Goal: Task Accomplishment & Management: Use online tool/utility

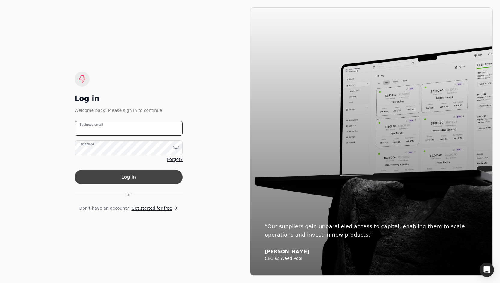
type email "[PERSON_NAME][EMAIL_ADDRESS][DOMAIN_NAME]"
click at [116, 182] on button "Log in" at bounding box center [128, 177] width 108 height 14
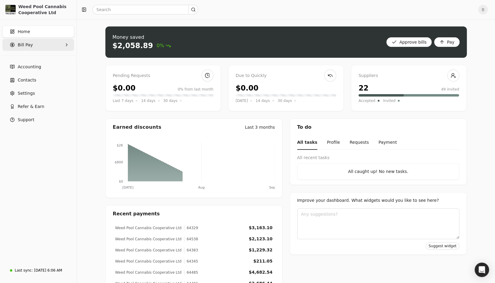
click at [65, 46] on icon "button" at bounding box center [66, 44] width 5 height 5
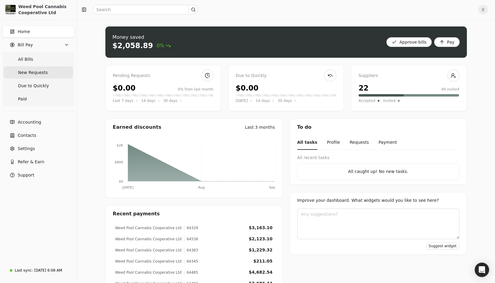
click at [37, 74] on span "New Requests" at bounding box center [33, 72] width 30 height 6
click at [34, 68] on Requests "New Requests" at bounding box center [38, 72] width 69 height 12
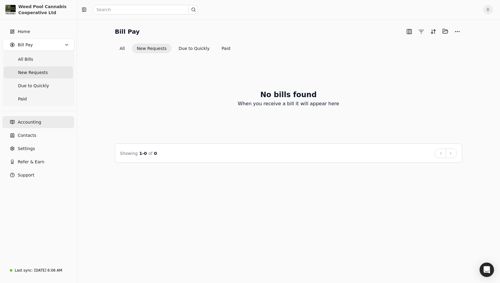
click at [38, 119] on span "Accounting" at bounding box center [29, 122] width 23 height 6
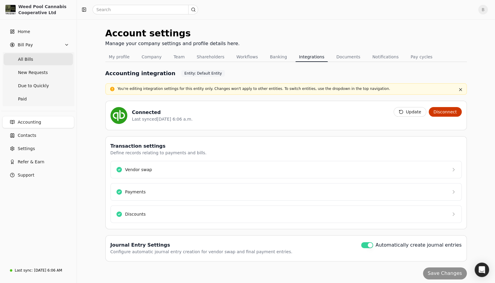
click at [48, 61] on Bills "All Bills" at bounding box center [38, 59] width 69 height 12
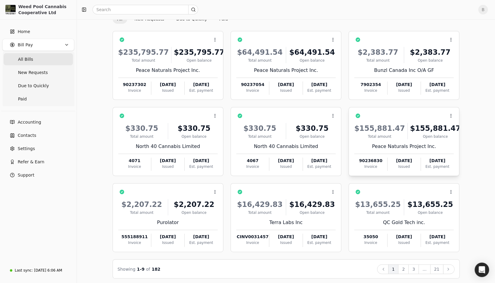
scroll to position [31, 0]
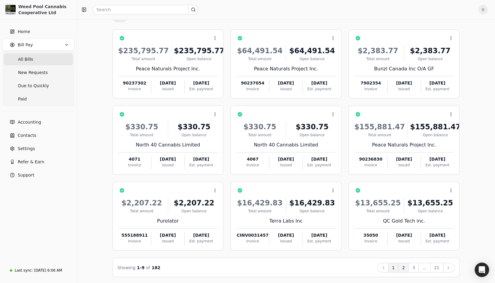
click at [407, 266] on button "2" at bounding box center [403, 267] width 11 height 10
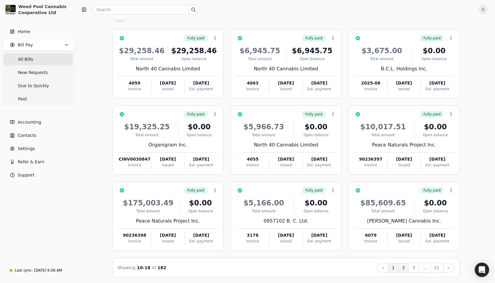
click at [398, 265] on button "1" at bounding box center [393, 267] width 11 height 10
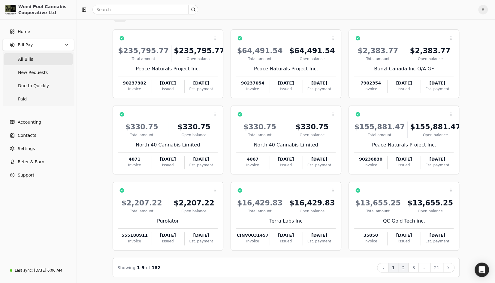
click at [405, 265] on button "2" at bounding box center [403, 267] width 11 height 10
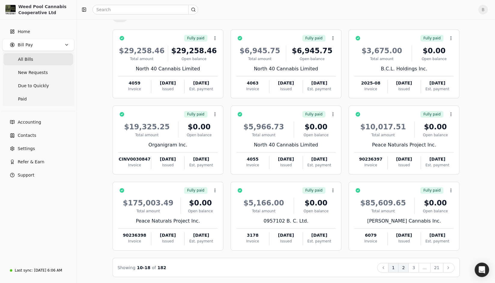
click at [399, 267] on button "1" at bounding box center [393, 267] width 11 height 10
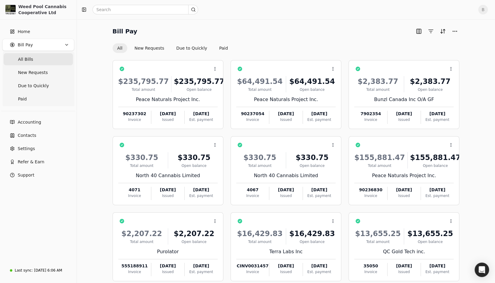
scroll to position [0, 0]
click at [248, 27] on div "Bill Pay" at bounding box center [286, 31] width 347 height 10
